Goal: Information Seeking & Learning: Check status

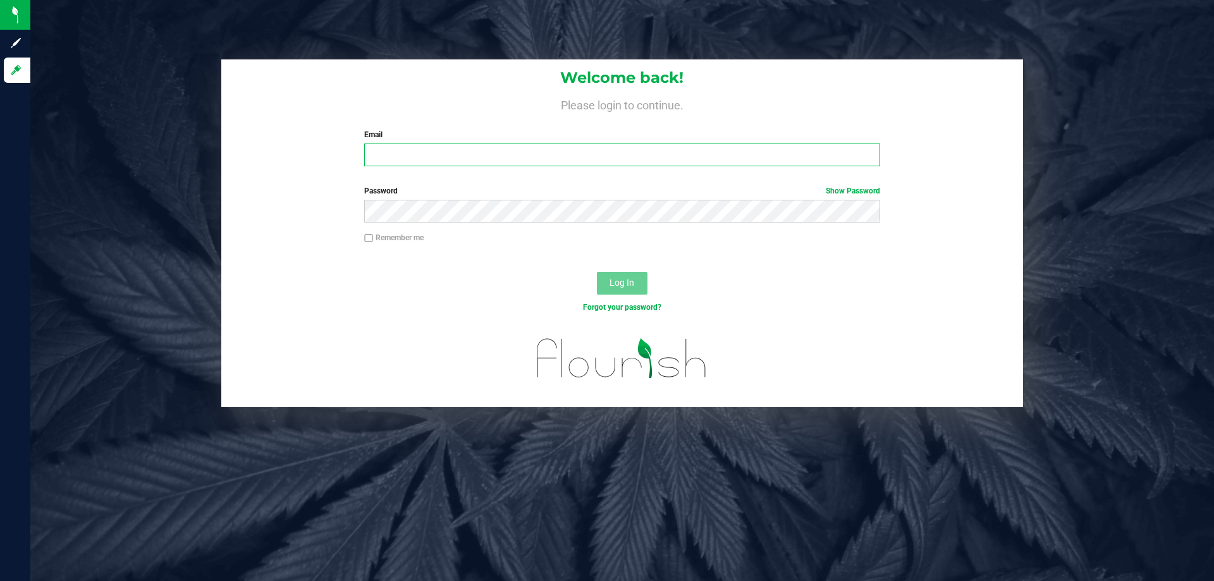
click at [540, 157] on input "Email" at bounding box center [621, 155] width 515 height 23
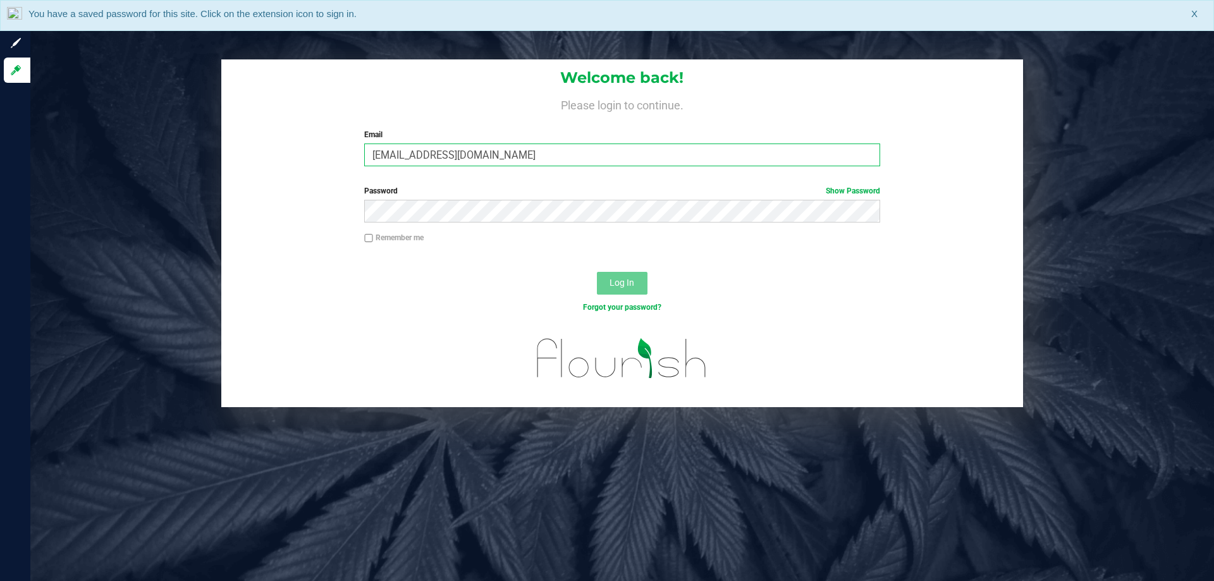
type input "[EMAIL_ADDRESS][DOMAIN_NAME]"
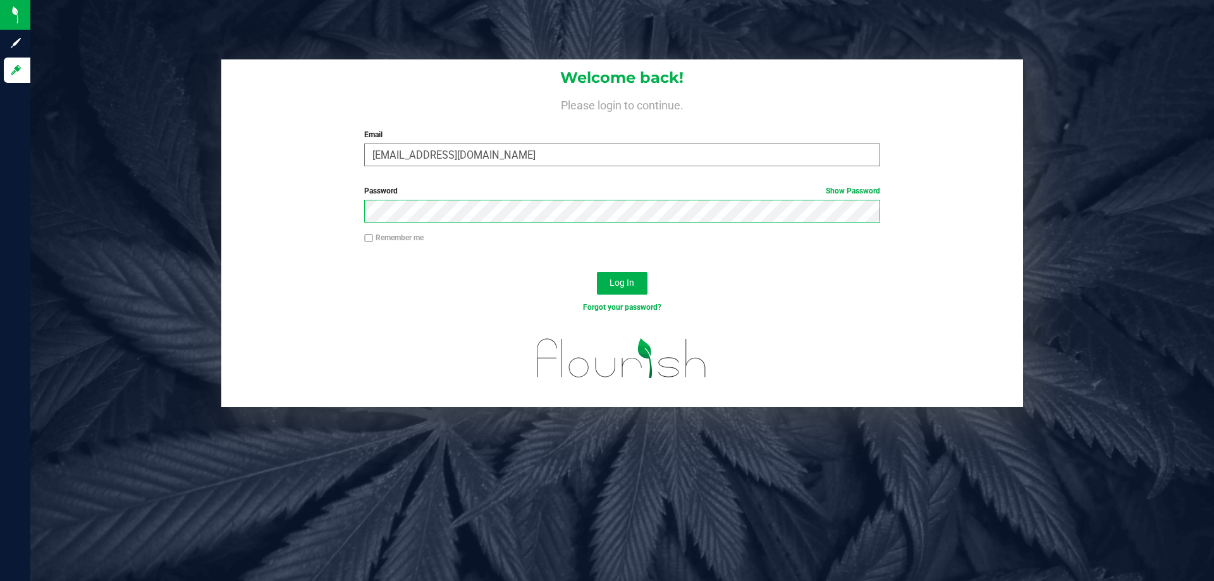
click at [597, 272] on button "Log In" at bounding box center [622, 283] width 51 height 23
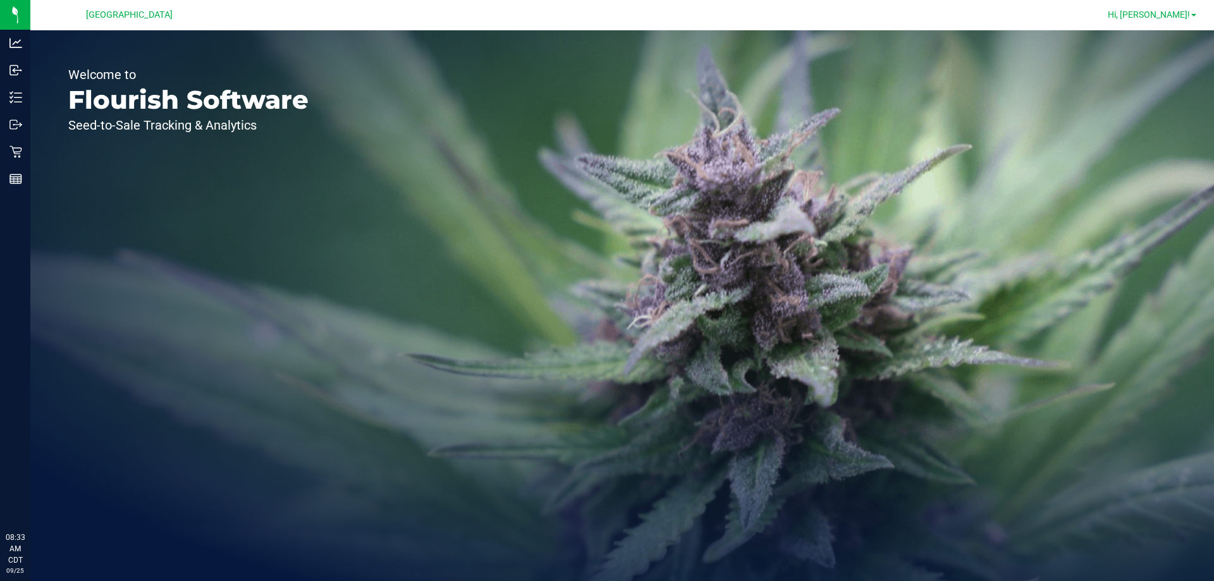
click at [1185, 14] on span "Hi, [PERSON_NAME]!" at bounding box center [1149, 14] width 82 height 10
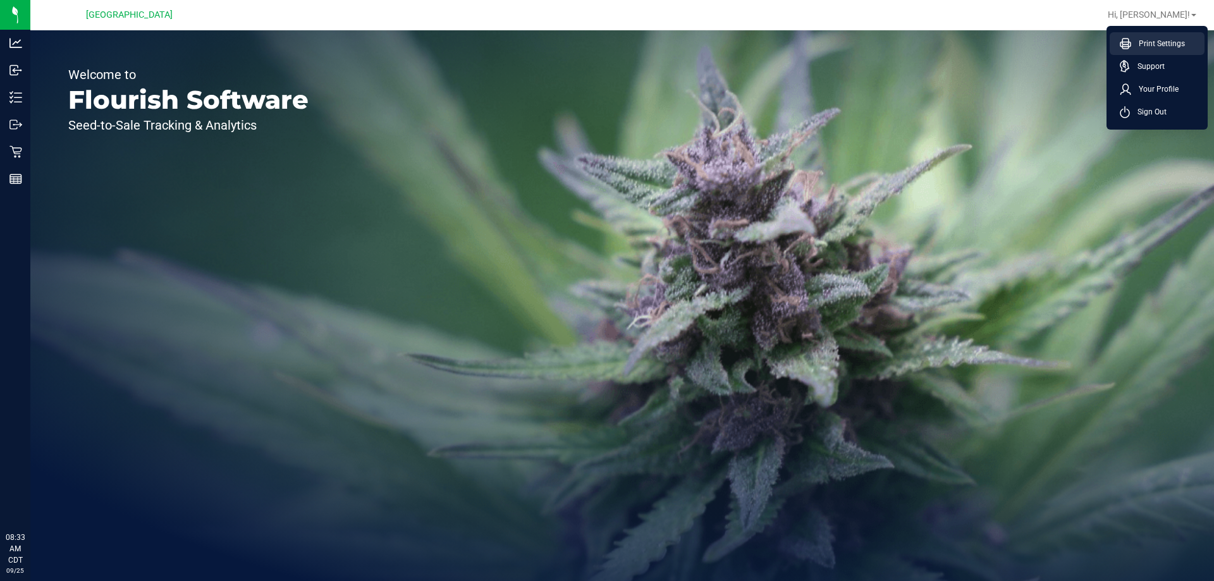
click at [1153, 41] on span "Print Settings" at bounding box center [1158, 43] width 54 height 13
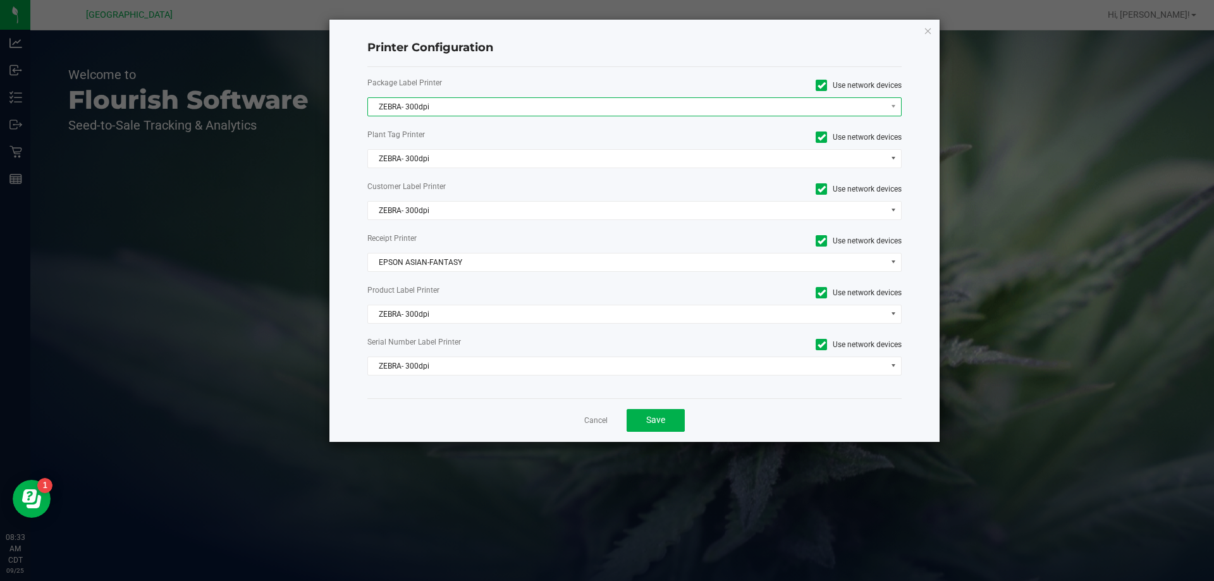
click at [422, 107] on span "ZEBRA- 300dpi" at bounding box center [627, 107] width 518 height 18
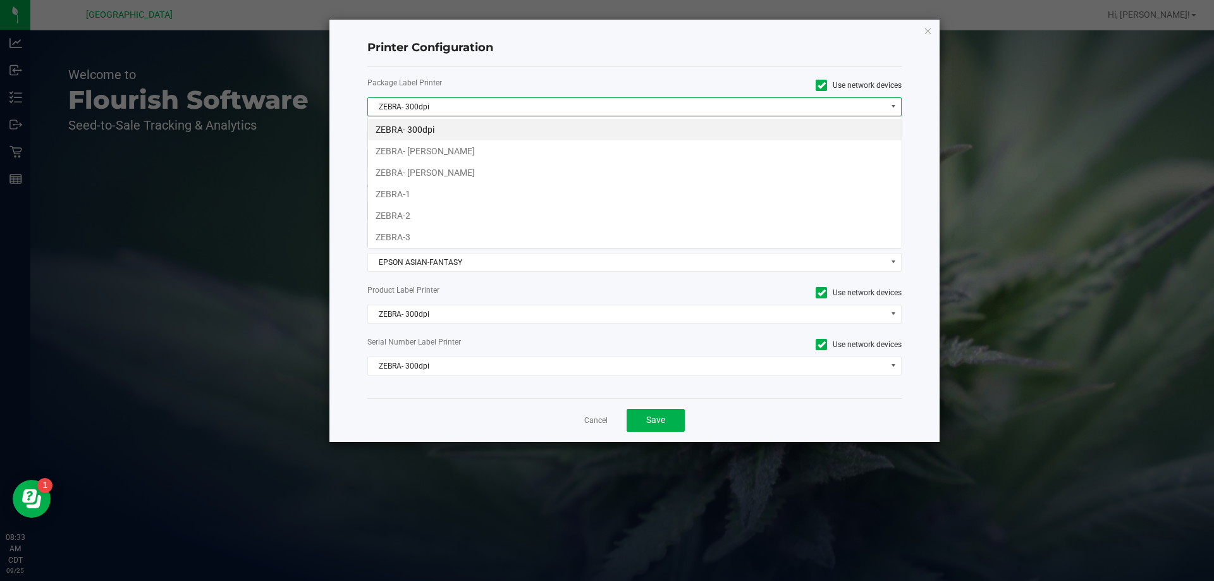
scroll to position [19, 534]
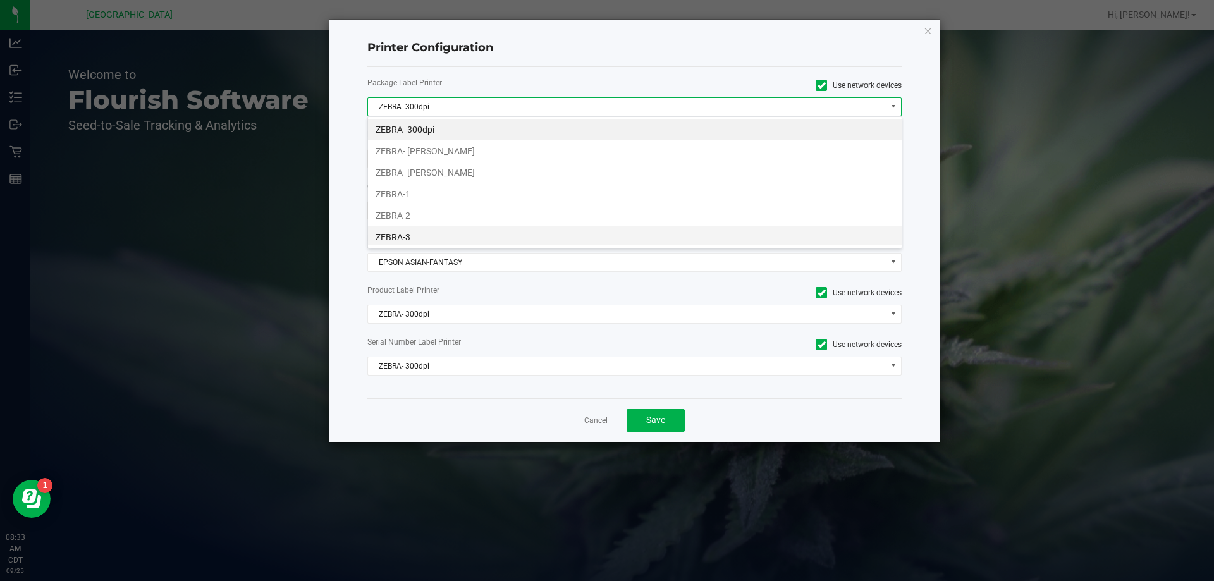
click at [441, 237] on li "ZEBRA-3" at bounding box center [635, 236] width 534 height 21
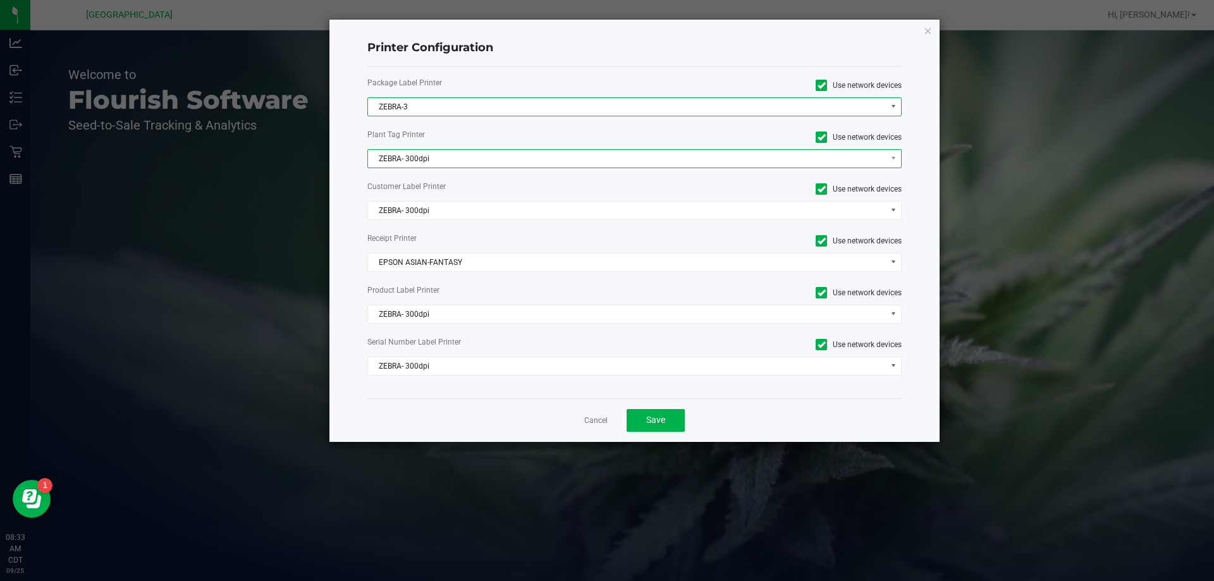
click at [439, 163] on span "ZEBRA- 300dpi" at bounding box center [627, 159] width 518 height 18
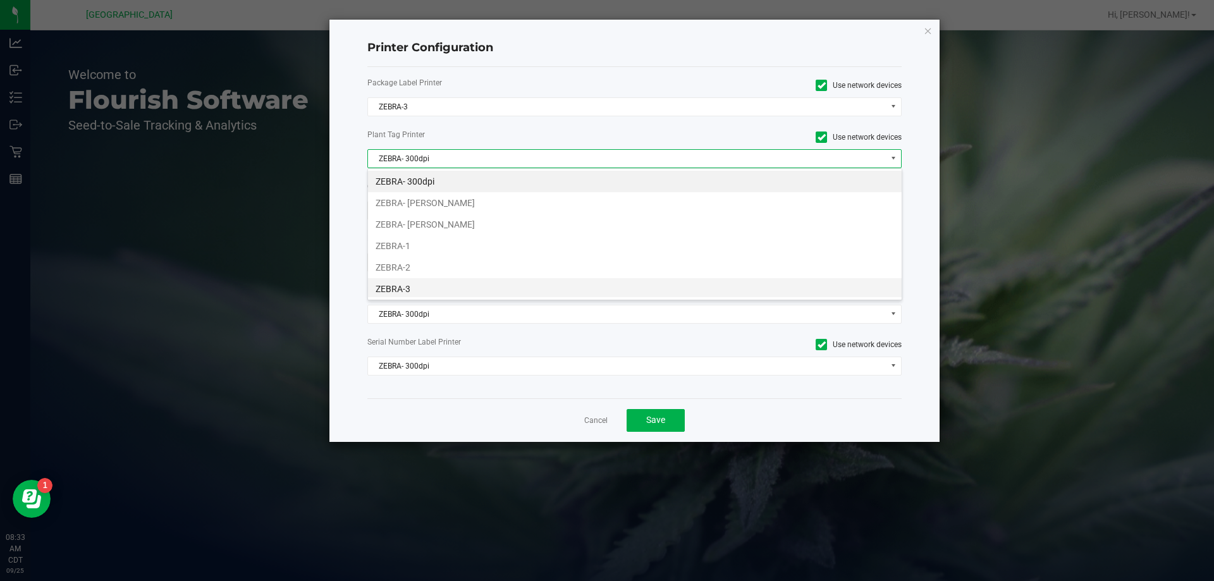
click at [413, 284] on li "ZEBRA-3" at bounding box center [635, 288] width 534 height 21
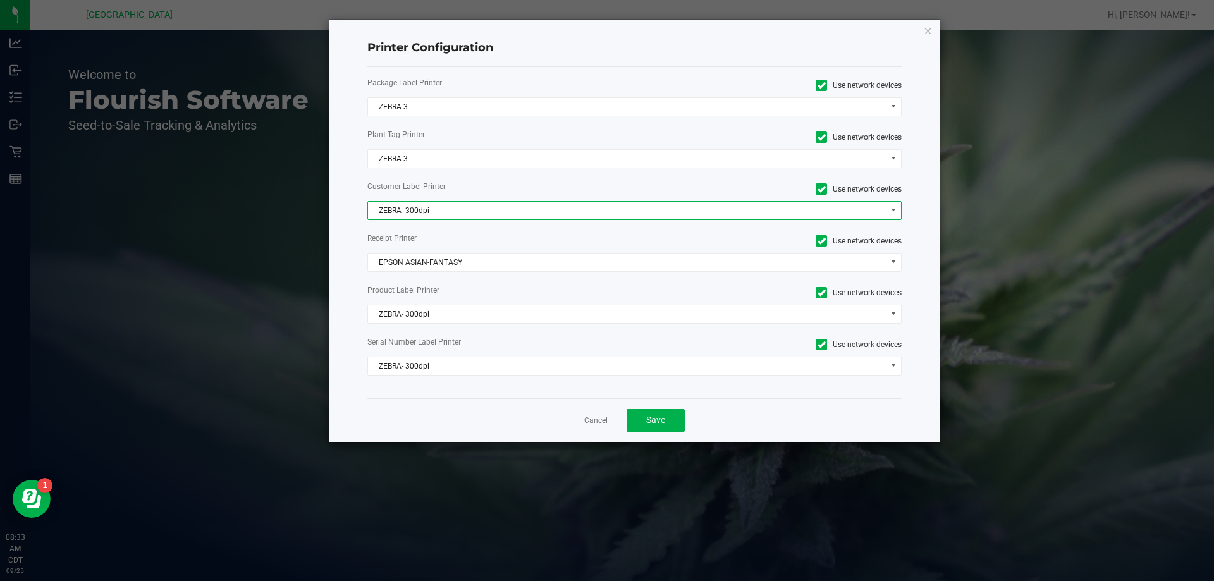
click at [443, 203] on span "ZEBRA- 300dpi" at bounding box center [627, 211] width 518 height 18
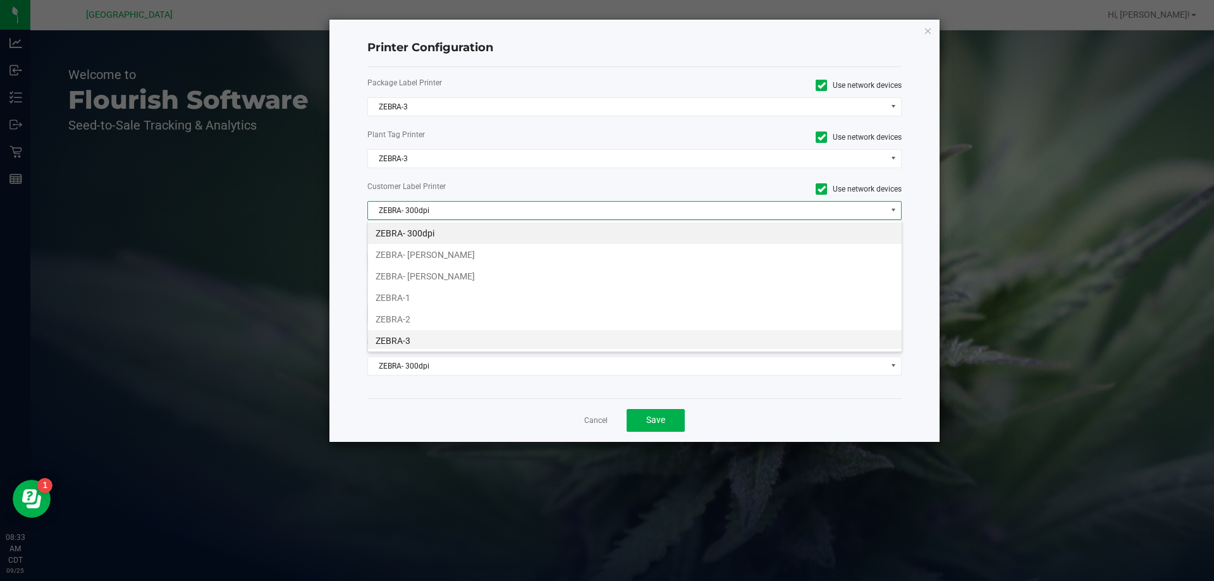
click at [408, 345] on li "ZEBRA-3" at bounding box center [635, 340] width 534 height 21
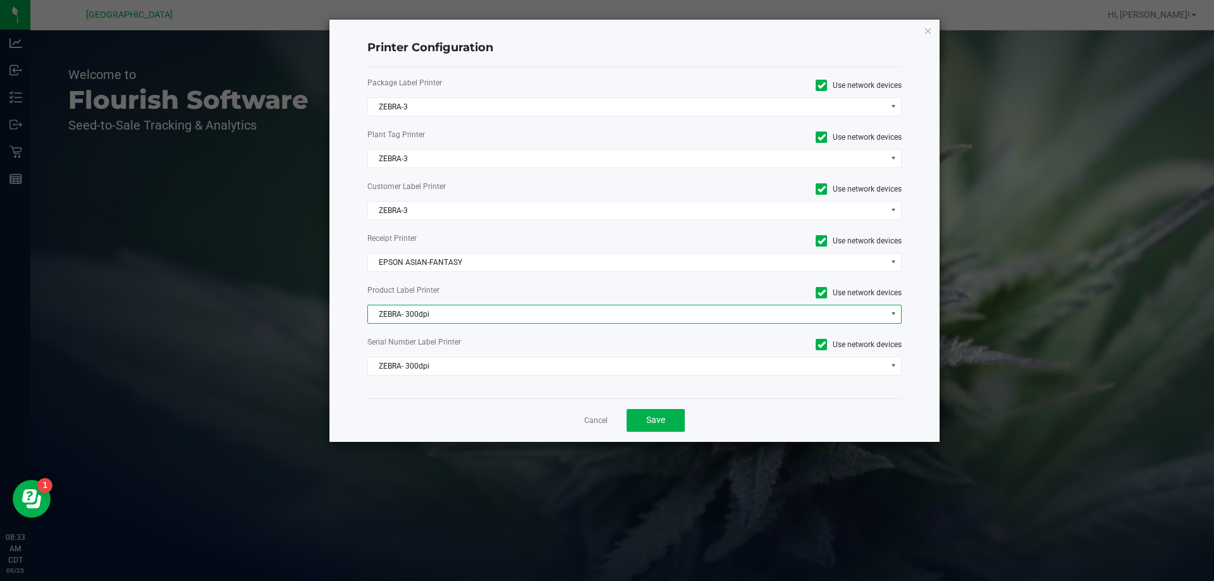
click at [432, 323] on span "ZEBRA- 300dpi" at bounding box center [634, 314] width 535 height 19
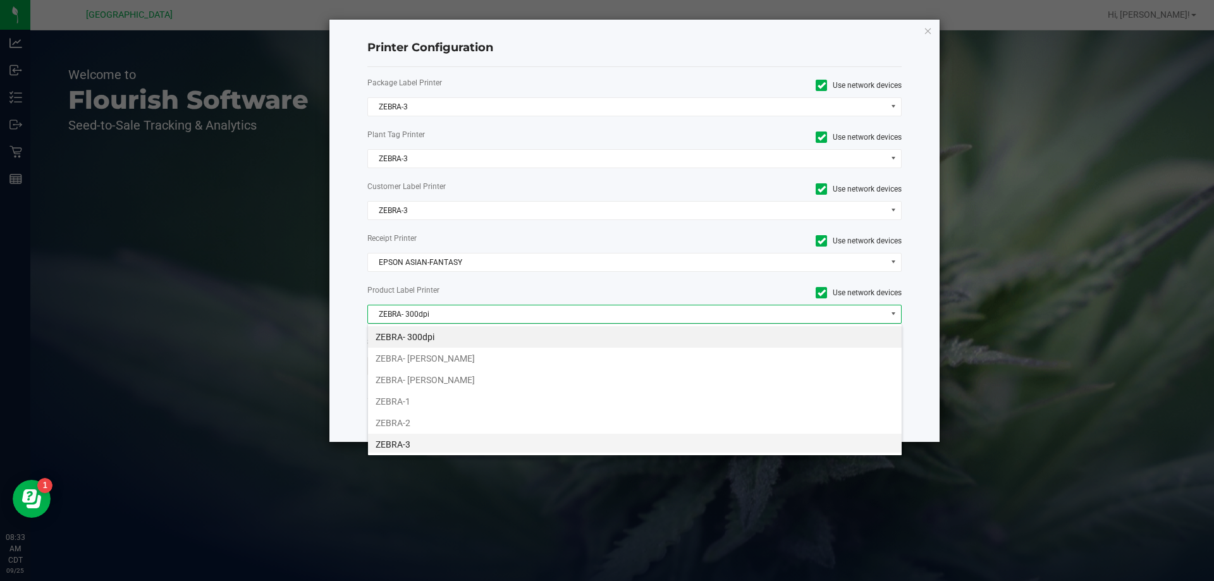
click at [413, 446] on li "ZEBRA-3" at bounding box center [635, 444] width 534 height 21
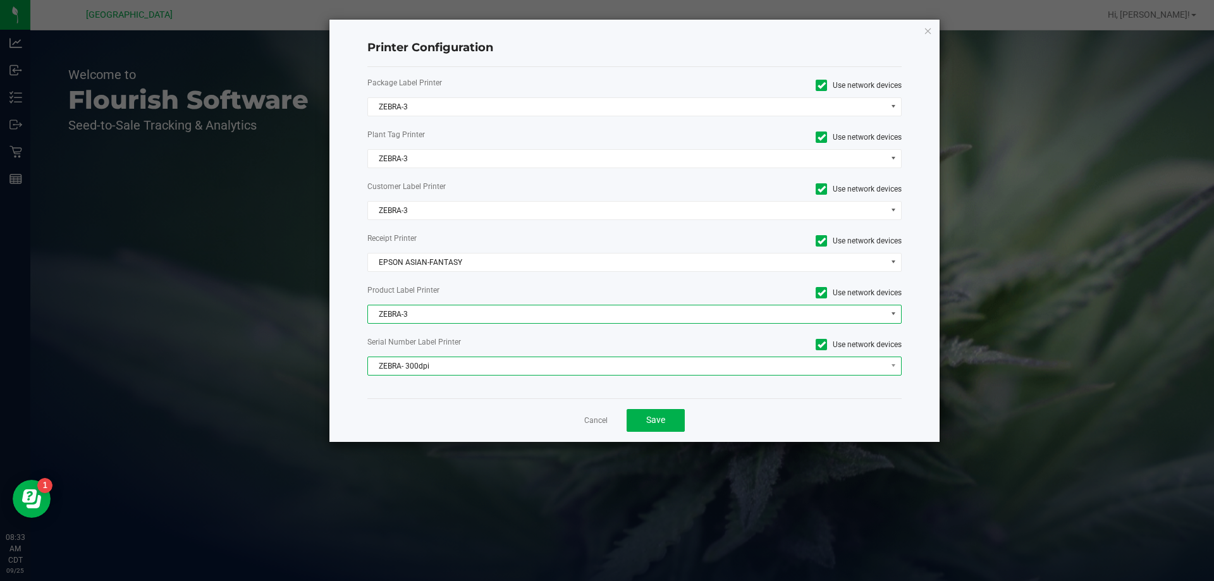
click at [429, 364] on span "ZEBRA- 300dpi" at bounding box center [627, 366] width 518 height 18
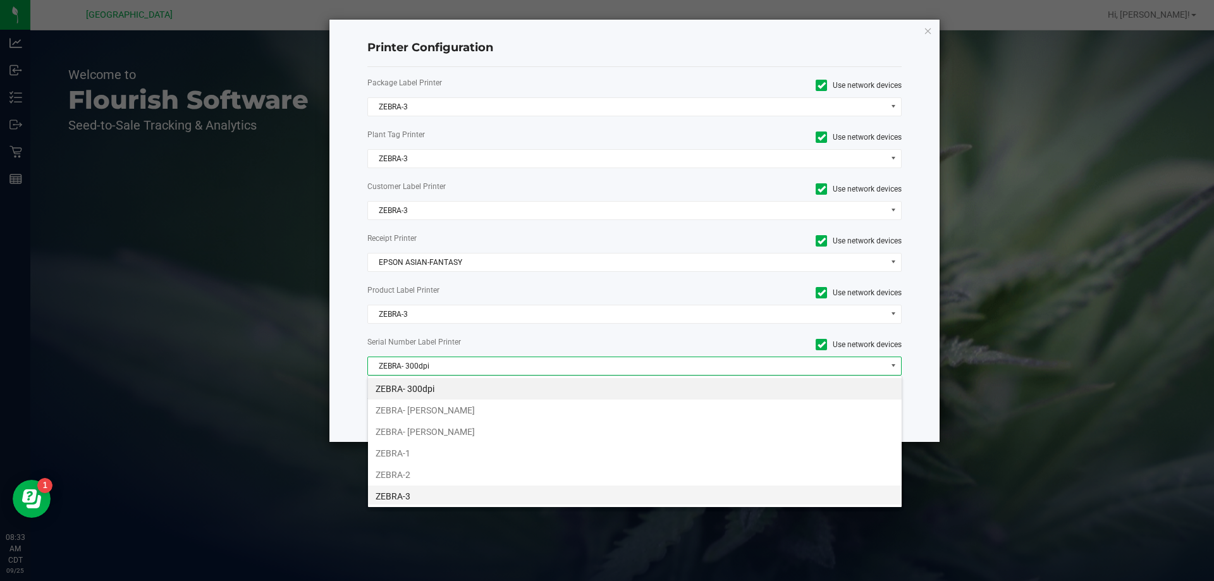
click at [407, 494] on li "ZEBRA-3" at bounding box center [635, 496] width 534 height 21
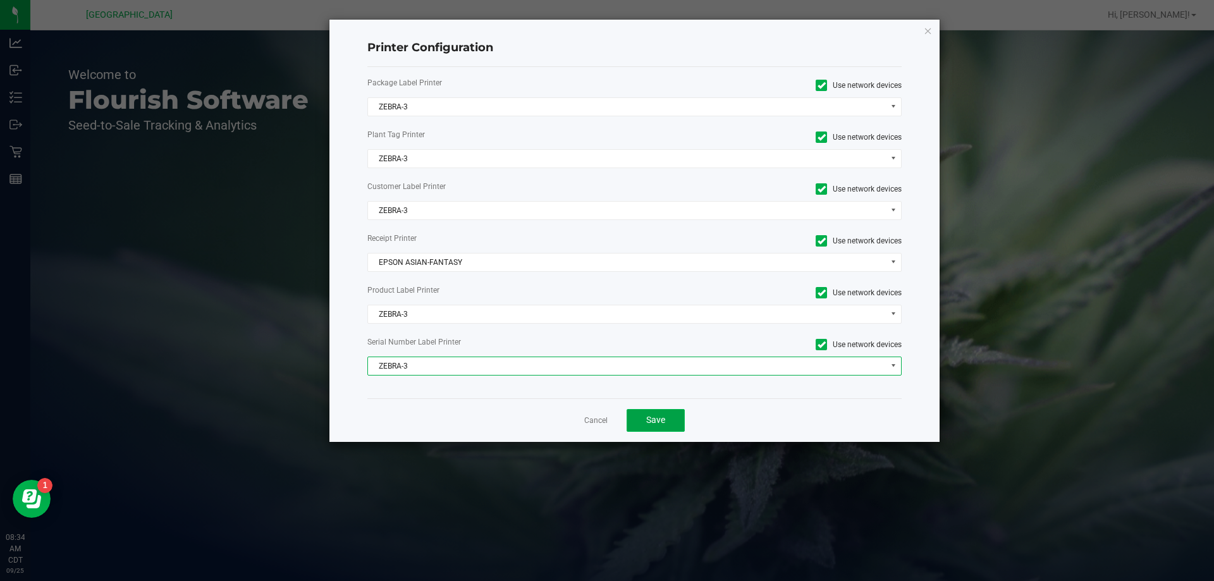
click at [649, 419] on span "Save" at bounding box center [655, 420] width 19 height 10
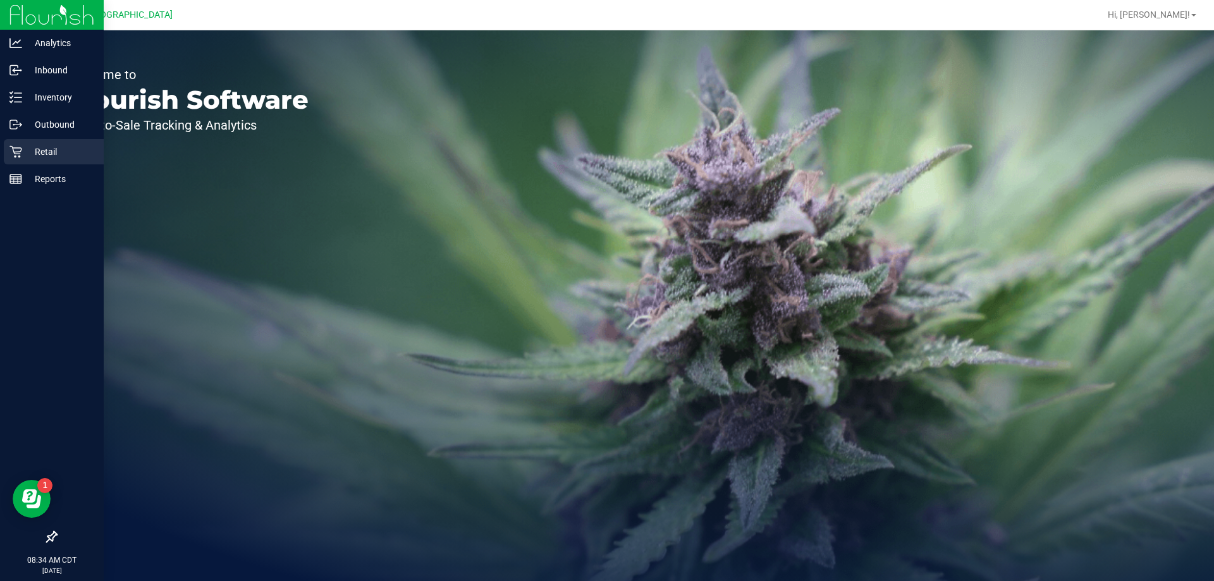
click at [51, 150] on p "Retail" at bounding box center [60, 151] width 76 height 15
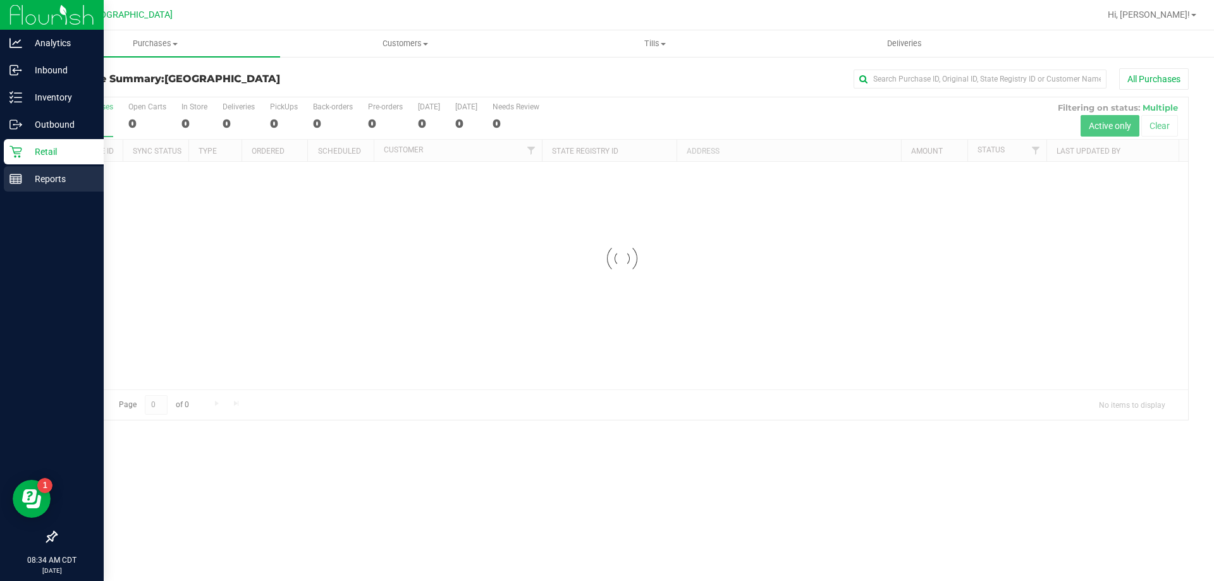
click at [44, 176] on p "Reports" at bounding box center [60, 178] width 76 height 15
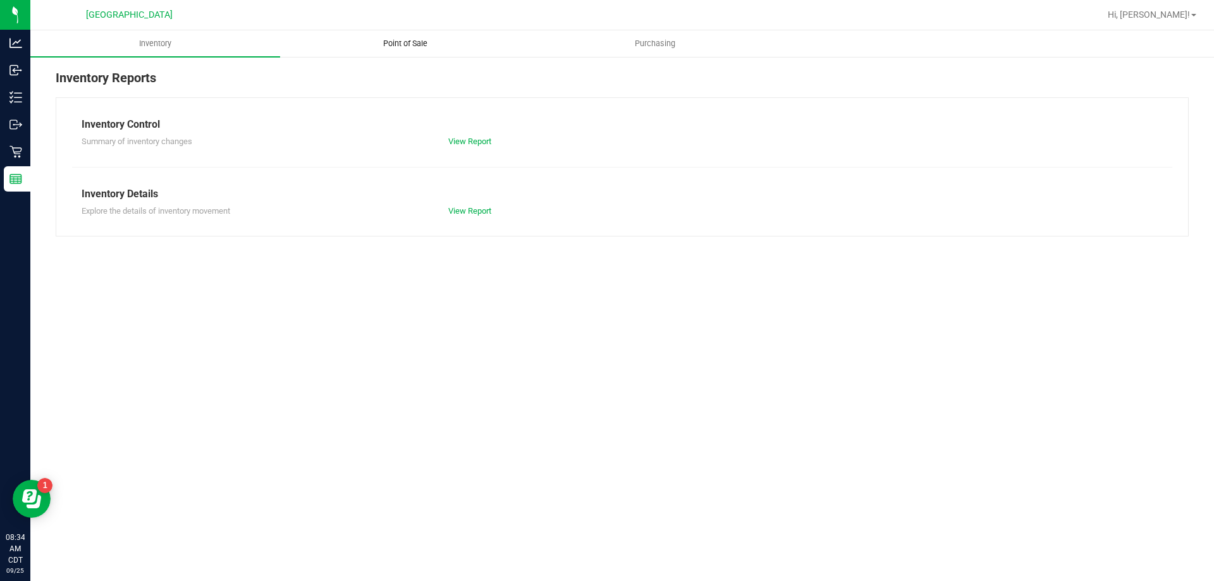
click at [427, 40] on span "Point of Sale" at bounding box center [405, 43] width 78 height 11
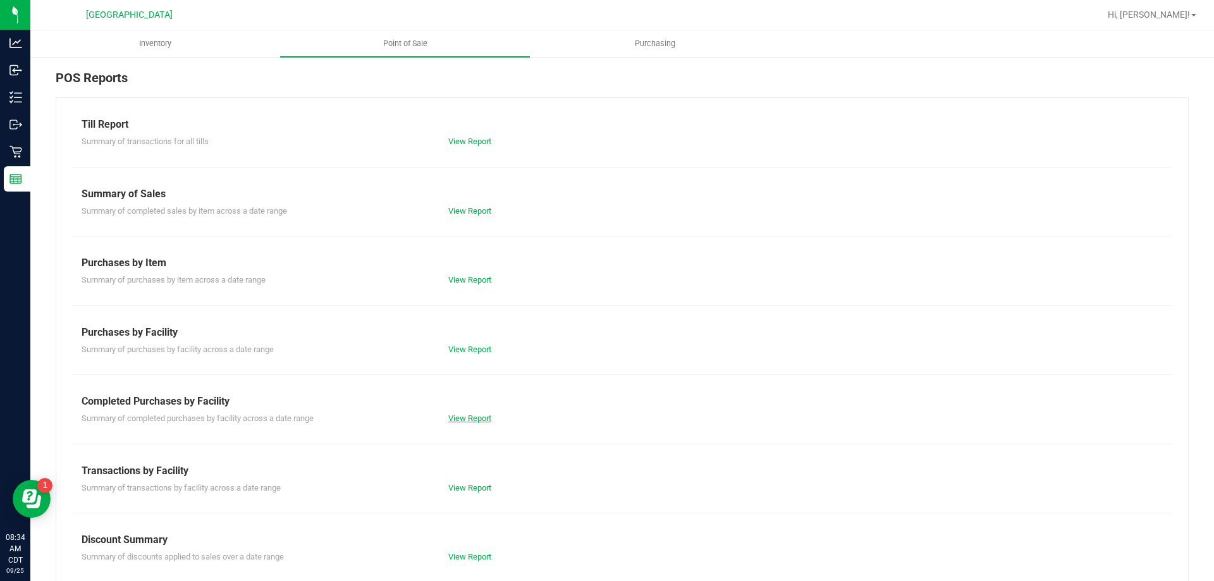
click at [481, 419] on link "View Report" at bounding box center [469, 417] width 43 height 9
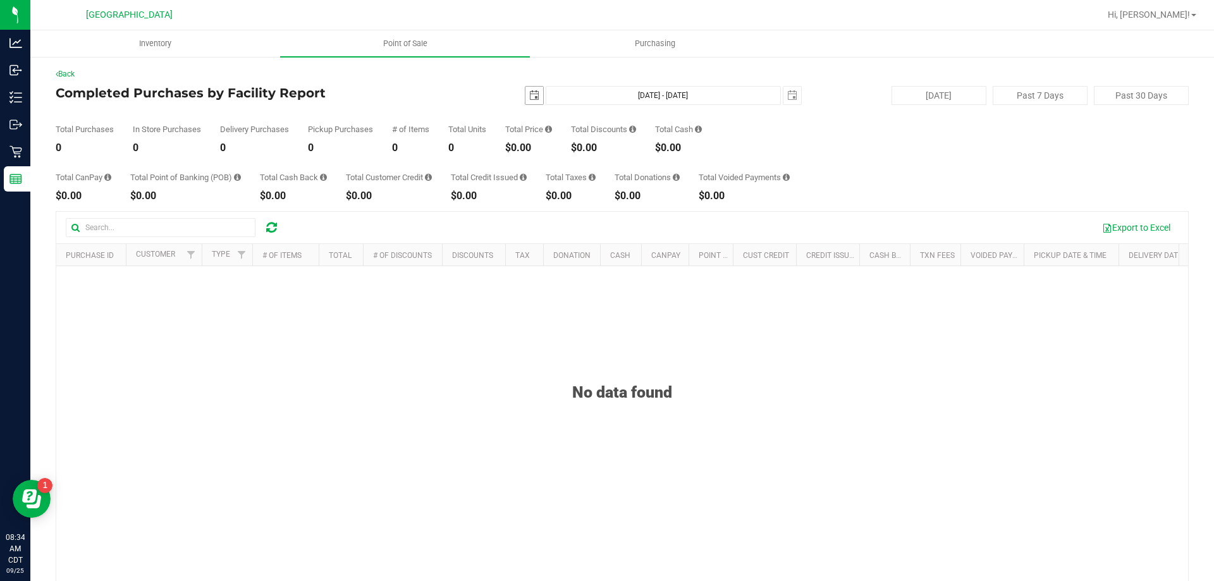
click at [529, 99] on span "select" at bounding box center [534, 95] width 10 height 10
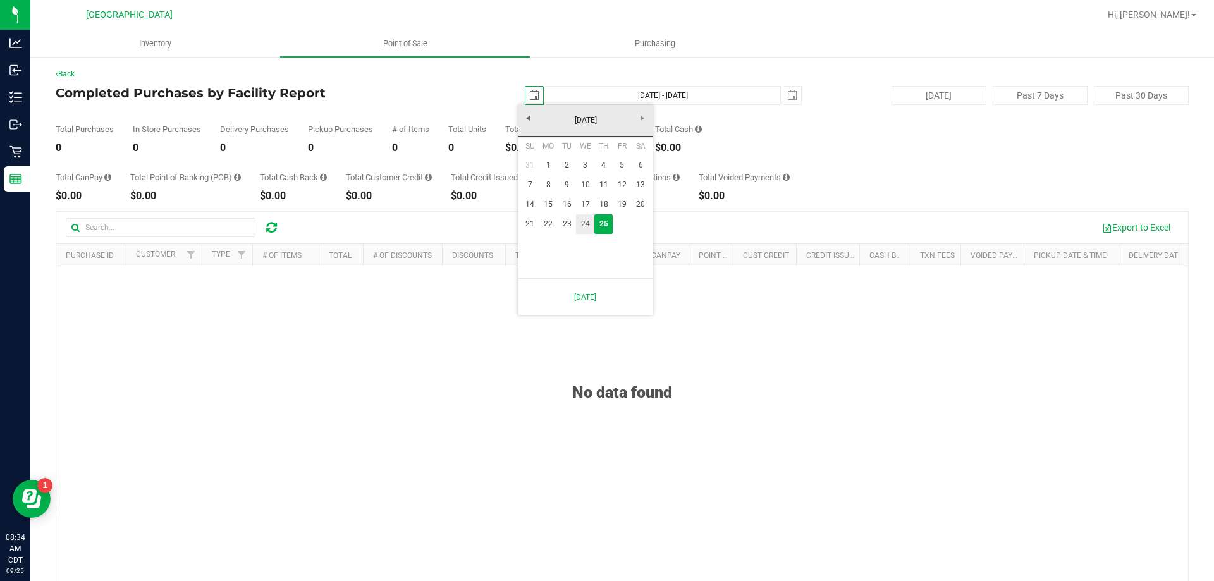
click at [582, 227] on link "24" at bounding box center [585, 224] width 18 height 20
type input "[DATE]"
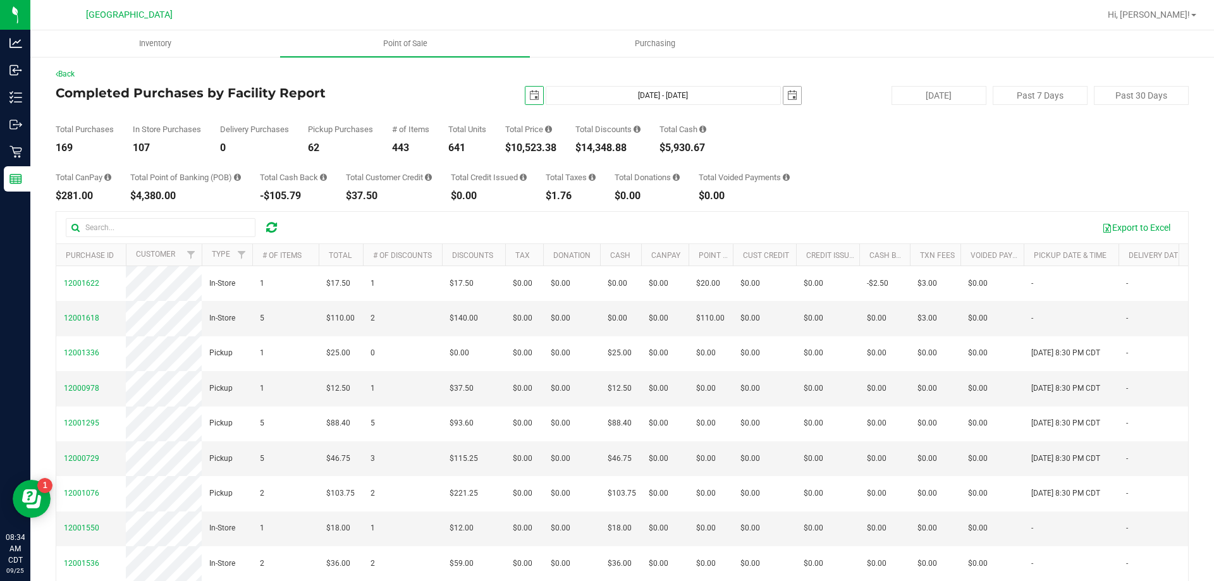
click at [792, 97] on span "select" at bounding box center [792, 96] width 18 height 18
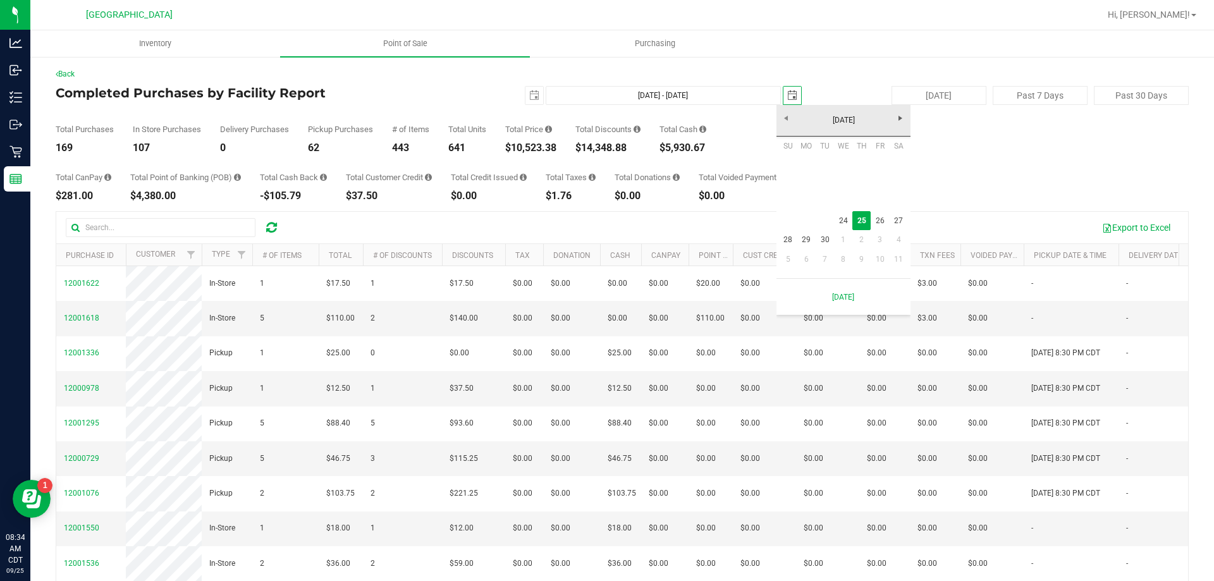
scroll to position [0, 32]
drag, startPoint x: 842, startPoint y: 220, endPoint x: 844, endPoint y: 211, distance: 9.7
click at [843, 220] on link "24" at bounding box center [843, 221] width 18 height 20
type input "[DATE] - [DATE]"
type input "[DATE]"
